Goal: Information Seeking & Learning: Learn about a topic

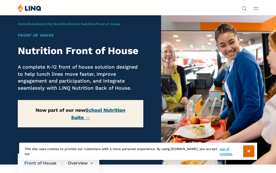
click at [105, 120] on link "School Nutrition Suite →" at bounding box center [98, 113] width 54 height 13
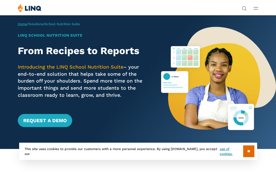
click at [24, 24] on link "Home" at bounding box center [22, 24] width 9 height 4
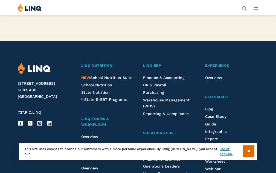
scroll to position [1259, 0]
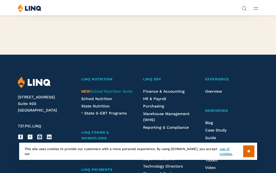
click at [97, 94] on span "NEW School Nutrition Suite" at bounding box center [106, 91] width 51 height 4
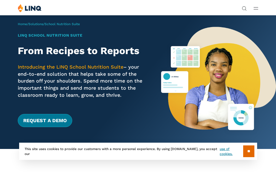
click at [57, 121] on link "Request a Demo" at bounding box center [45, 120] width 54 height 13
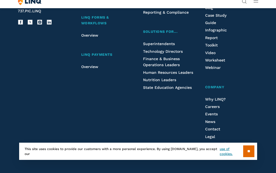
scroll to position [547, 0]
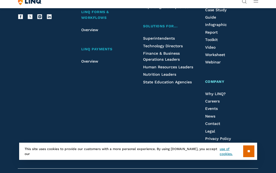
click at [225, 80] on span "Company" at bounding box center [214, 82] width 19 height 4
